Goal: Transaction & Acquisition: Purchase product/service

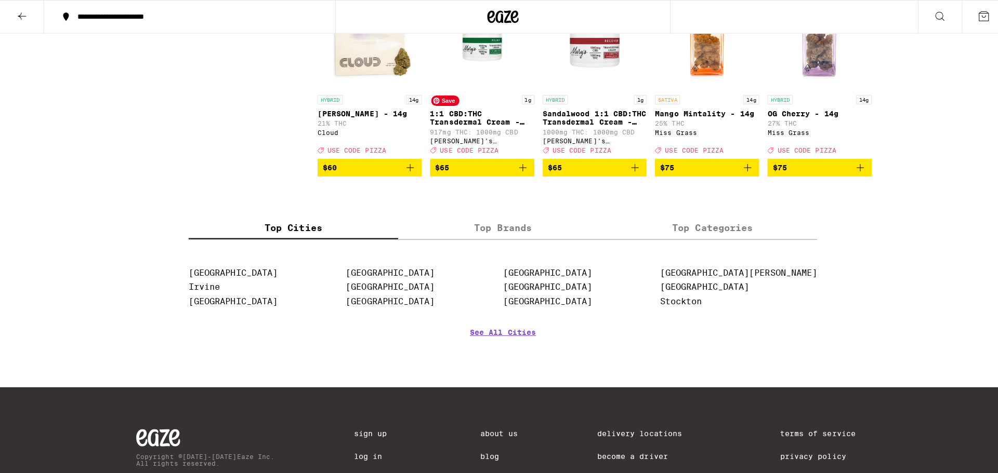
scroll to position [3222, 0]
